Goal: Information Seeking & Learning: Find specific fact

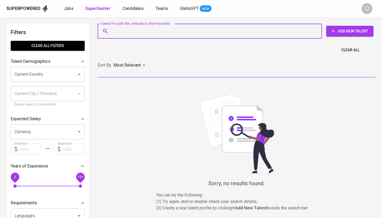
type input "[EMAIL_ADDRESS][DOMAIN_NAME]"
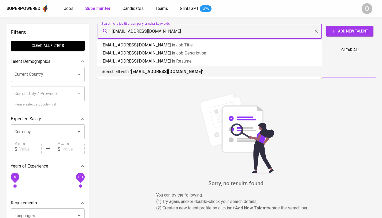
click at [140, 68] on div "Search all with " [EMAIL_ADDRESS][DOMAIN_NAME] "" at bounding box center [210, 70] width 216 height 9
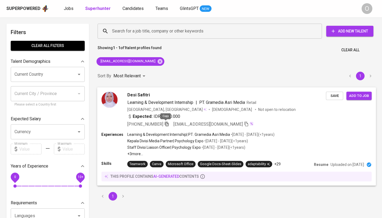
click at [166, 125] on icon "button" at bounding box center [166, 123] width 5 height 5
click at [176, 34] on input "Search for a job title, company or other keywords" at bounding box center [211, 31] width 201 height 10
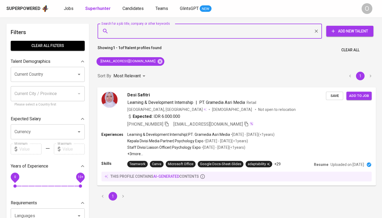
paste input "[EMAIL_ADDRESS][DOMAIN_NAME]"
type input "aryasiliwangi@gmail.com"
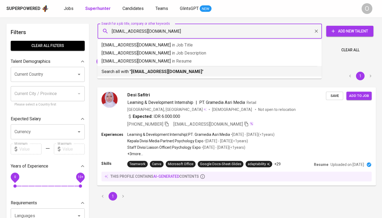
click at [140, 71] on b "aryasiliwangi@gmail.com" at bounding box center [166, 71] width 71 height 5
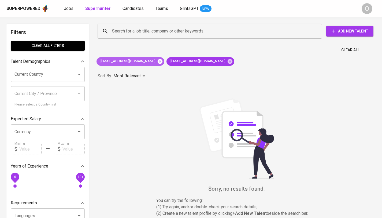
click at [157, 64] on icon at bounding box center [160, 61] width 6 height 6
